Goal: Register for event/course

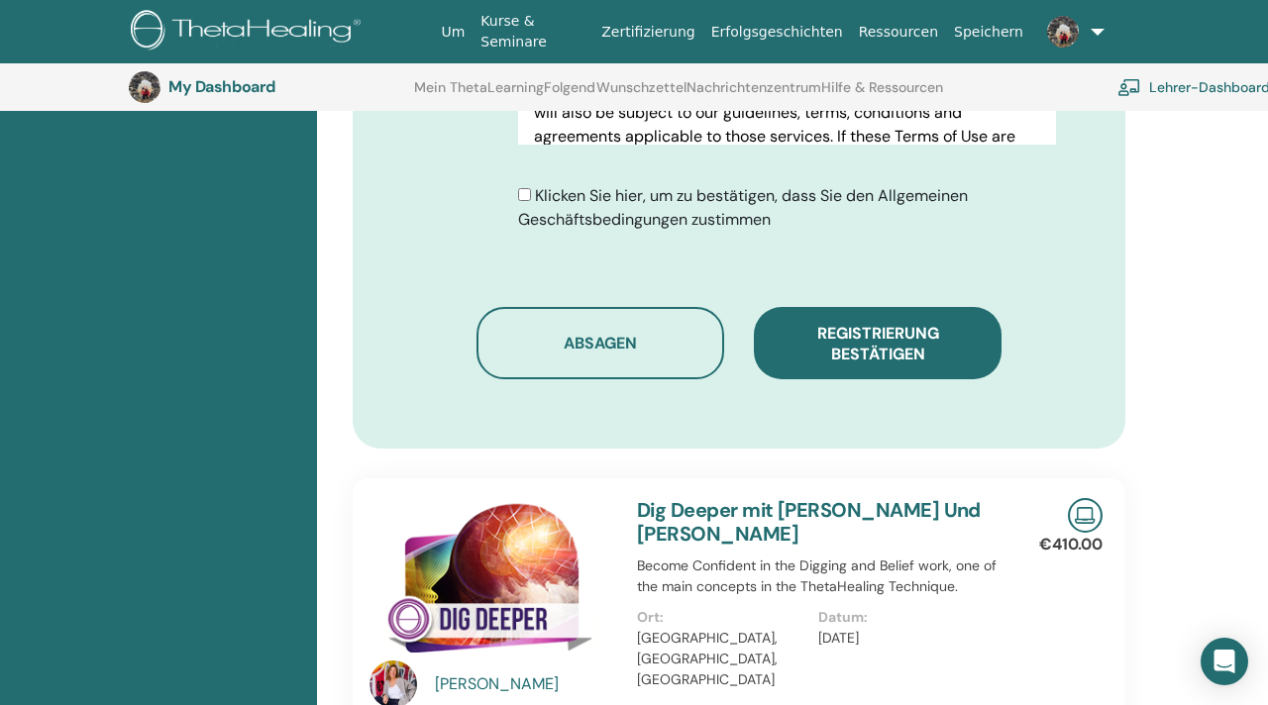
scroll to position [1277, 0]
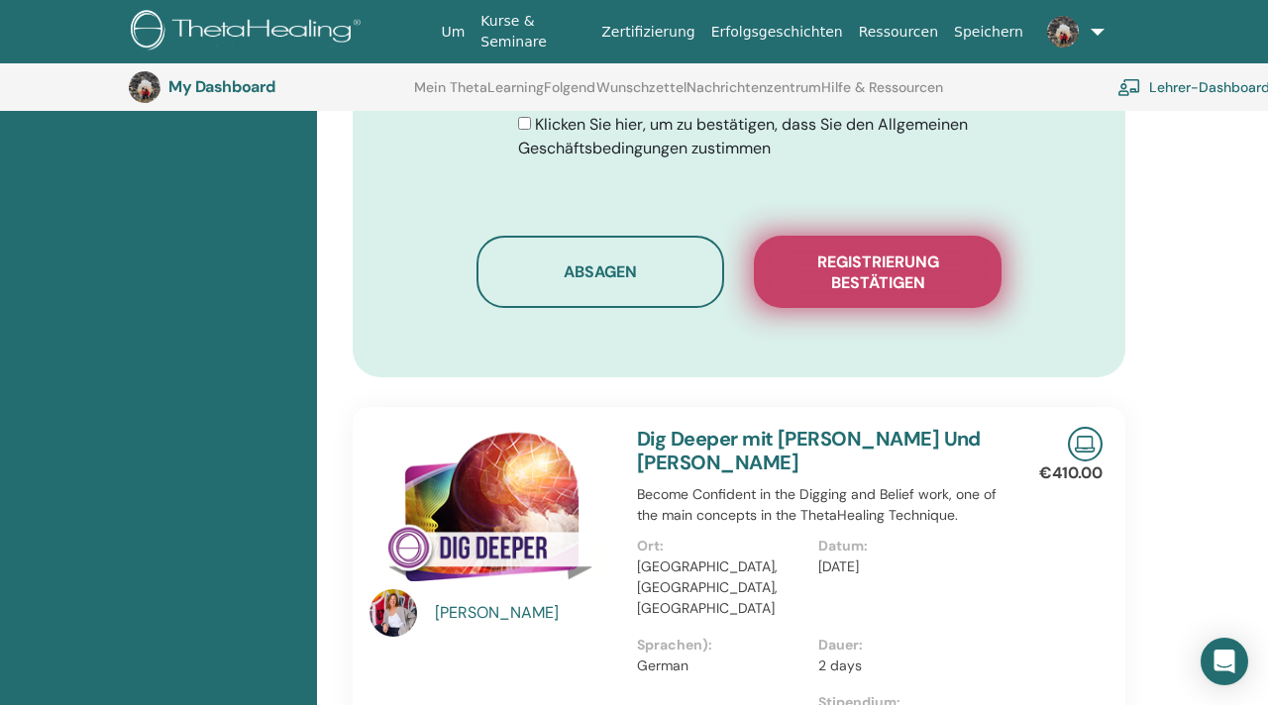
click at [914, 266] on button "Registrierung bestätigen" at bounding box center [878, 272] width 248 height 72
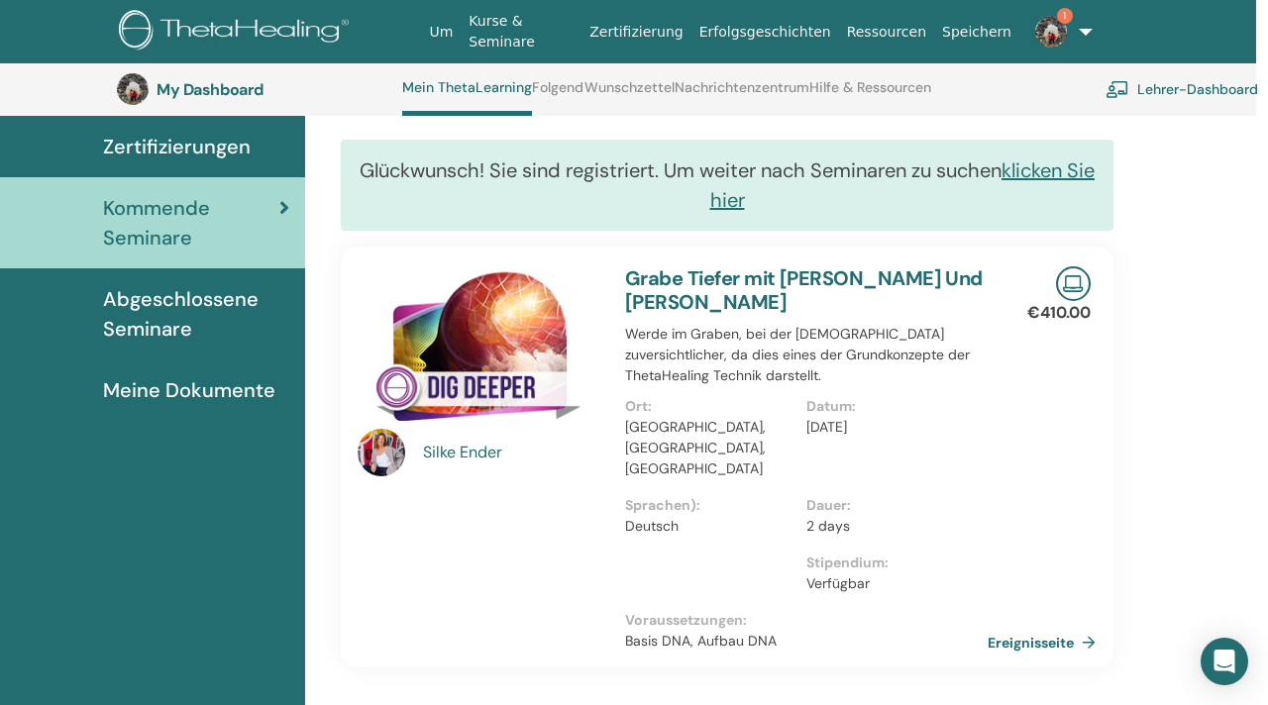
scroll to position [151, 12]
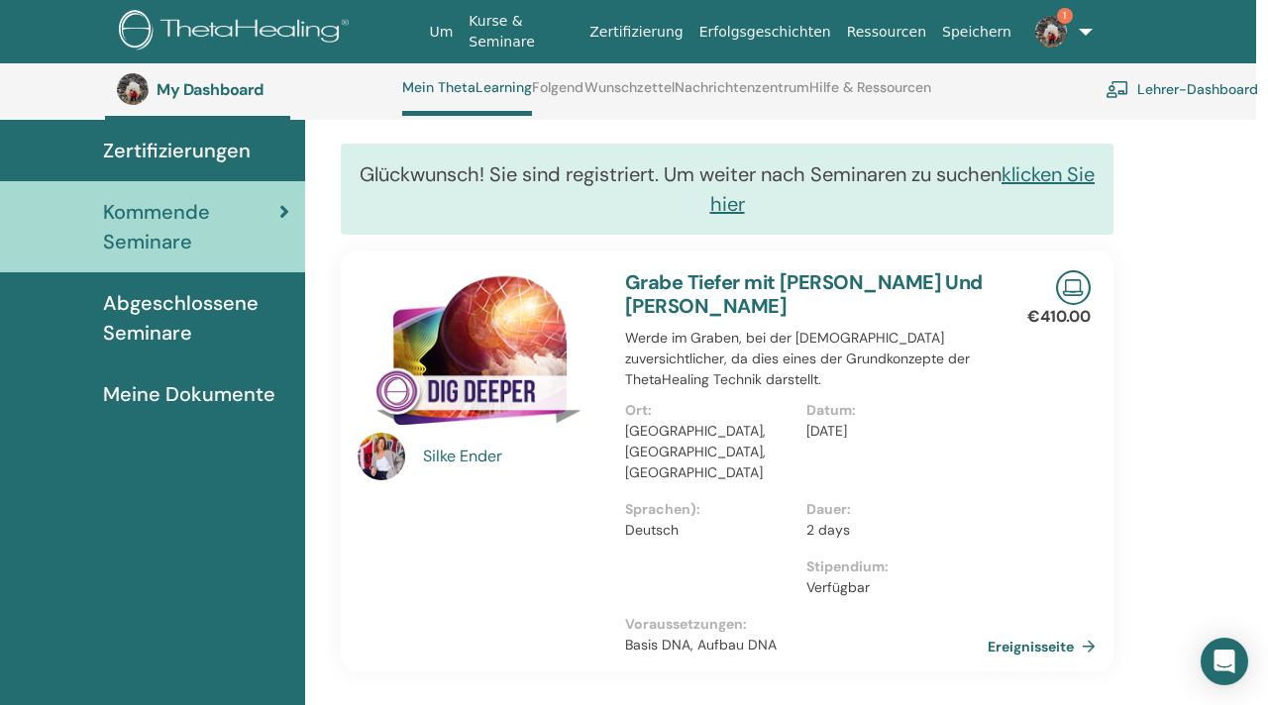
click at [1038, 25] on img at bounding box center [1051, 32] width 32 height 32
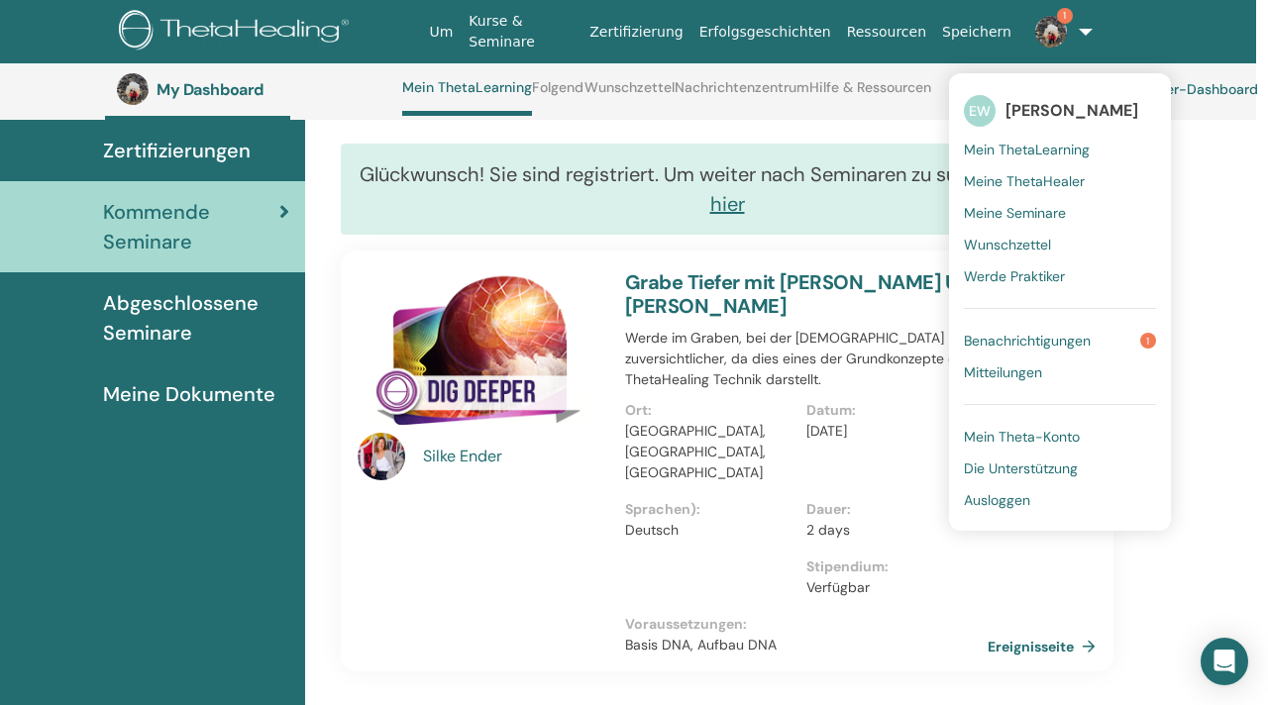
click at [1054, 342] on span "Benachrichtigungen" at bounding box center [1027, 341] width 127 height 18
